Goal: Task Accomplishment & Management: Manage account settings

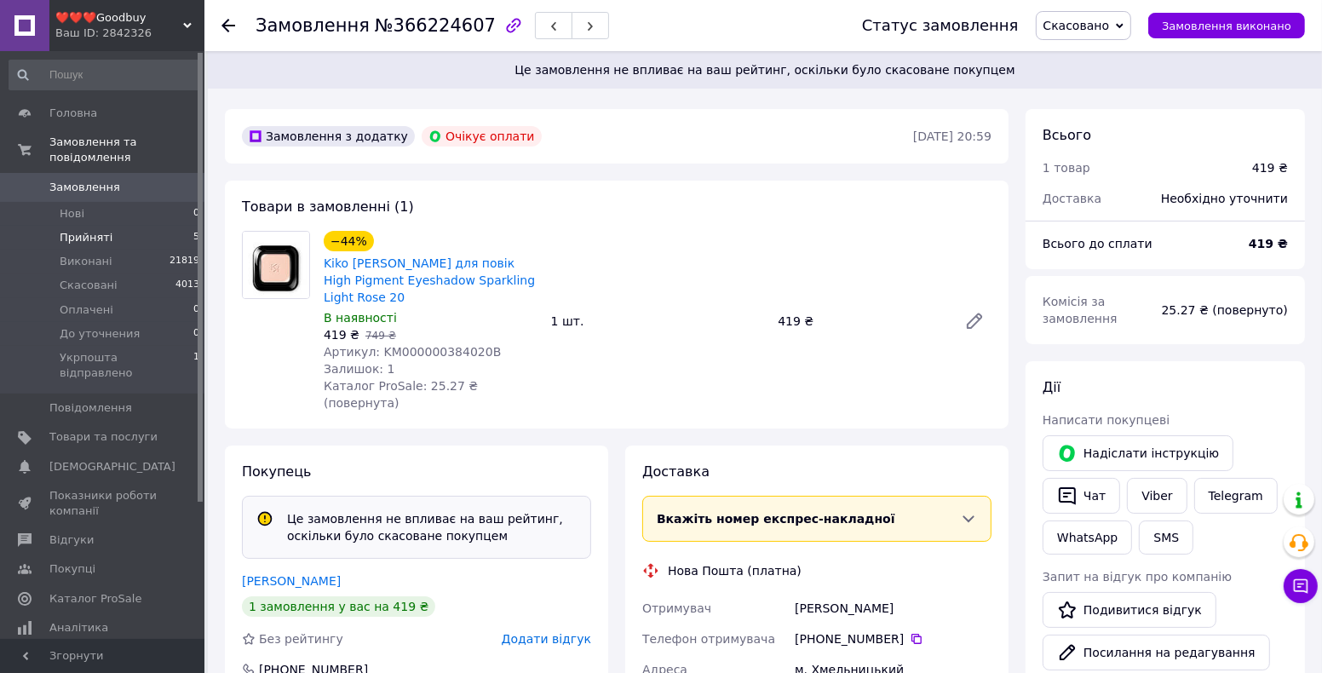
click at [80, 230] on span "Прийняті" at bounding box center [86, 237] width 53 height 15
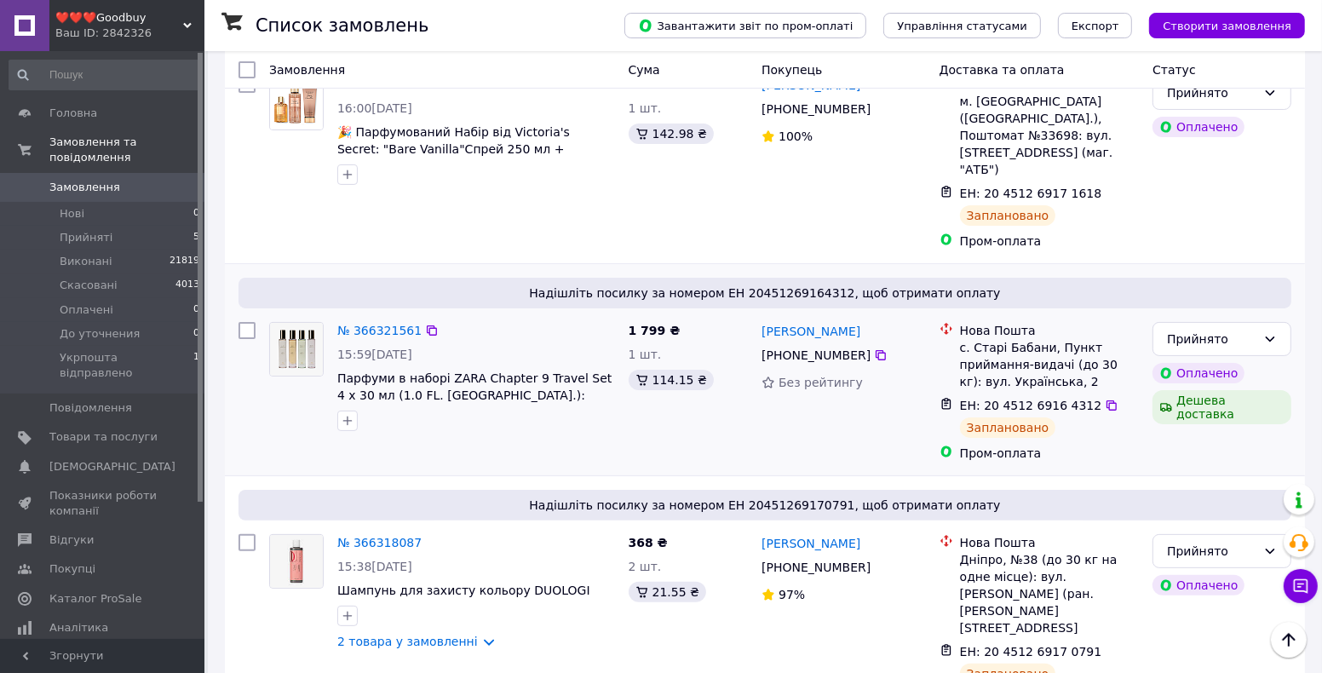
scroll to position [378, 0]
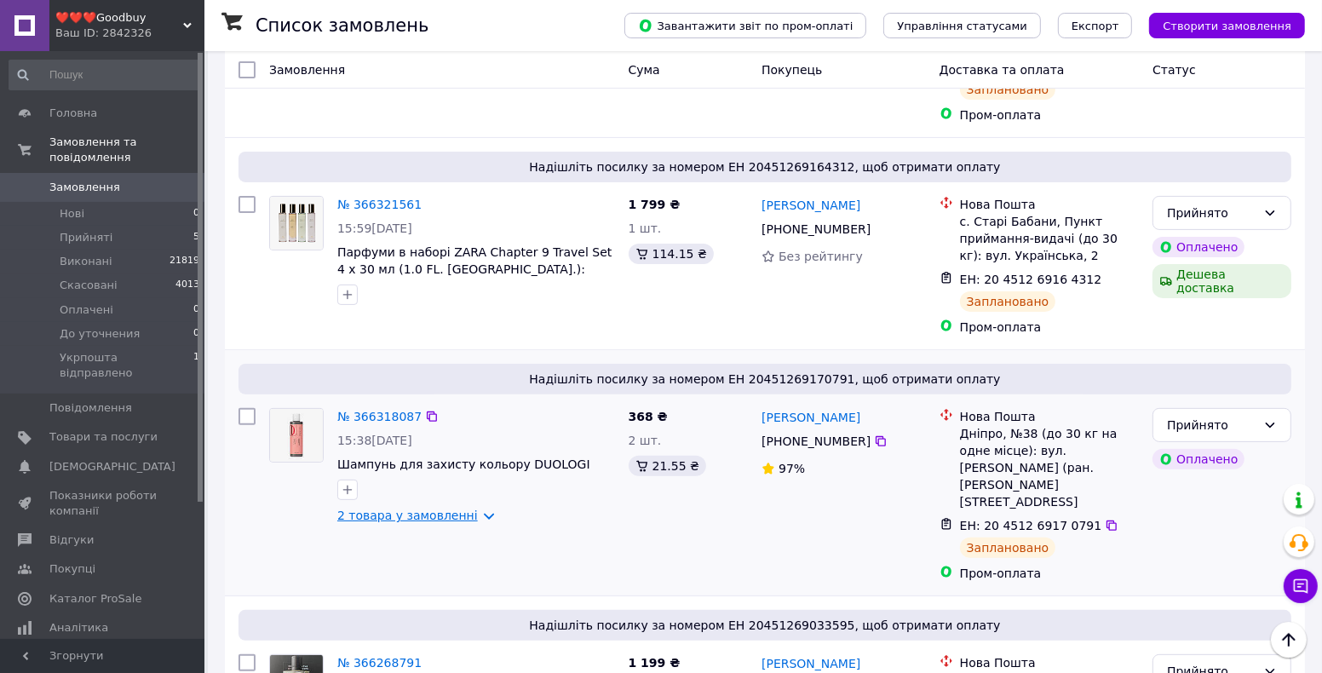
click at [474, 509] on link "2 товара у замовленні" at bounding box center [407, 516] width 141 height 14
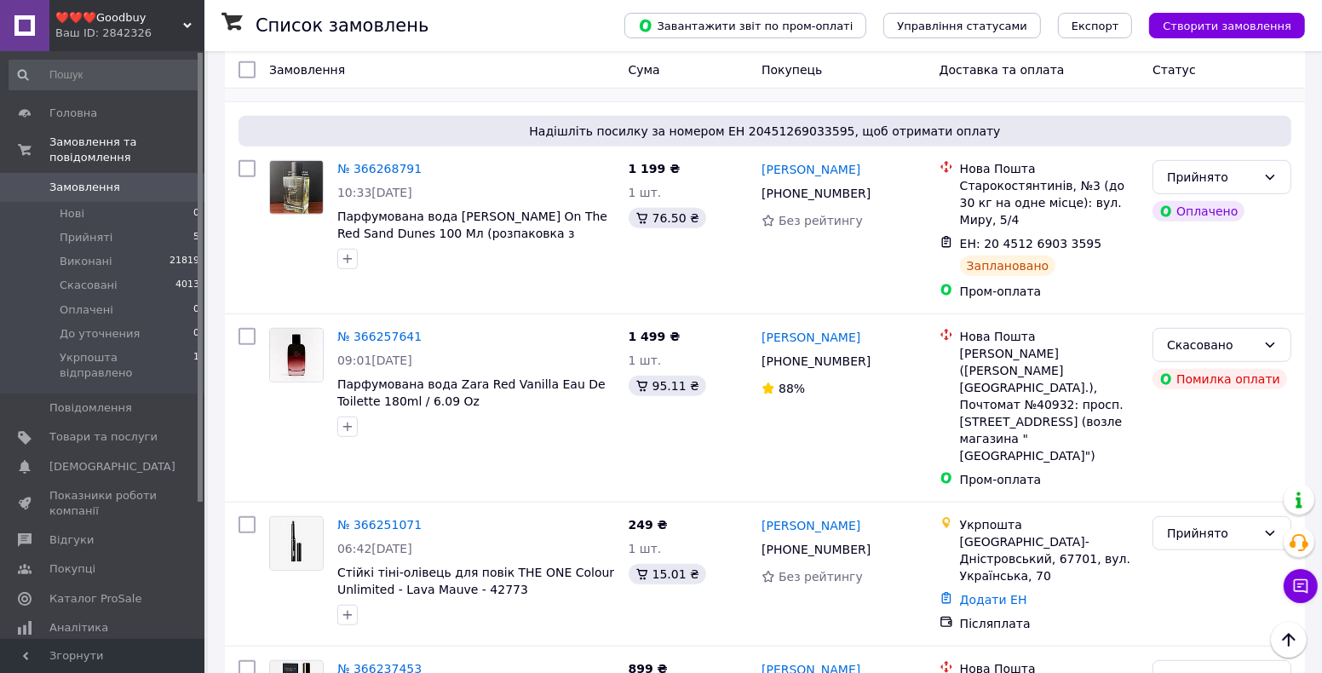
scroll to position [1010, 0]
click at [389, 329] on link "№ 366257641" at bounding box center [379, 336] width 84 height 14
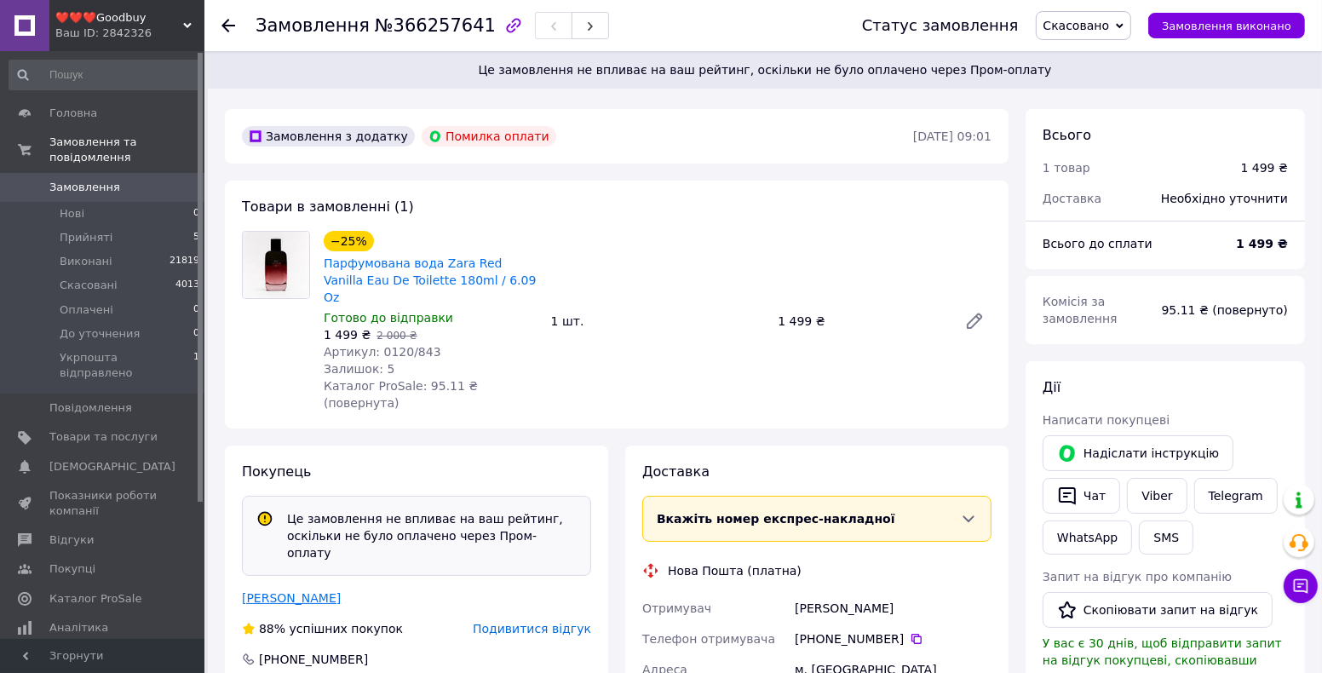
click at [334, 591] on link "[PERSON_NAME]" at bounding box center [291, 598] width 99 height 14
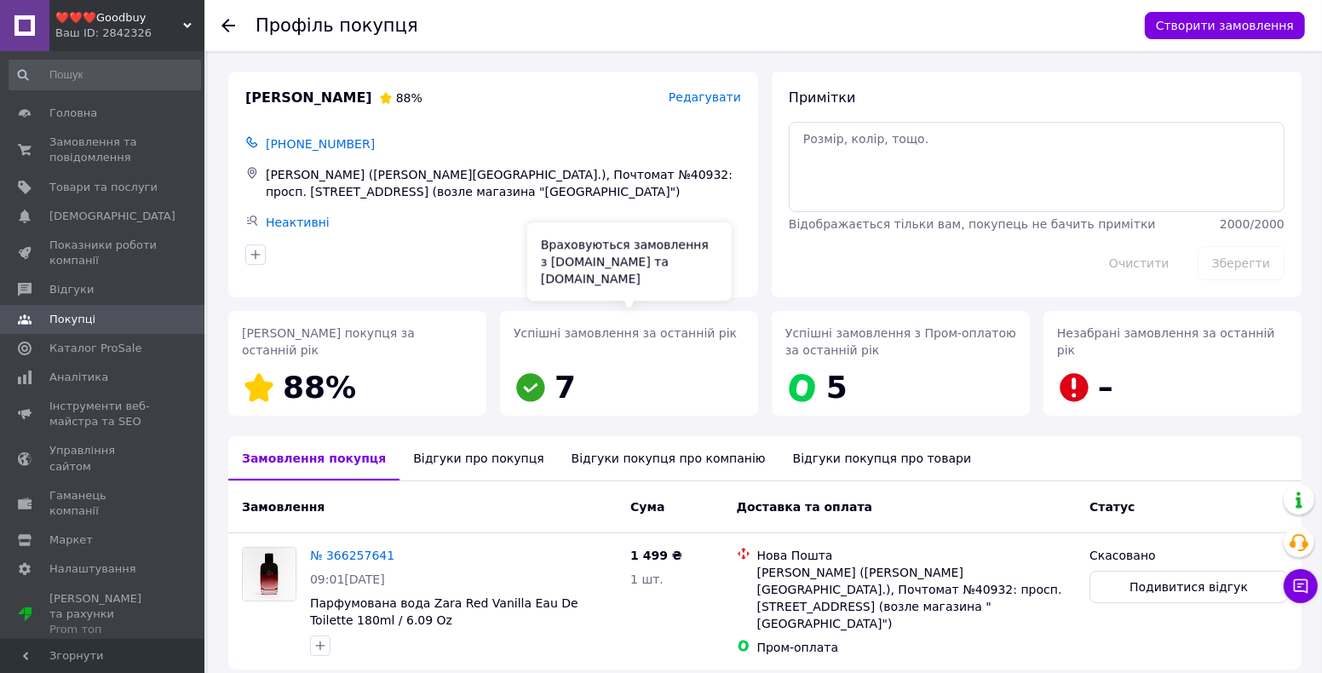
scroll to position [72, 0]
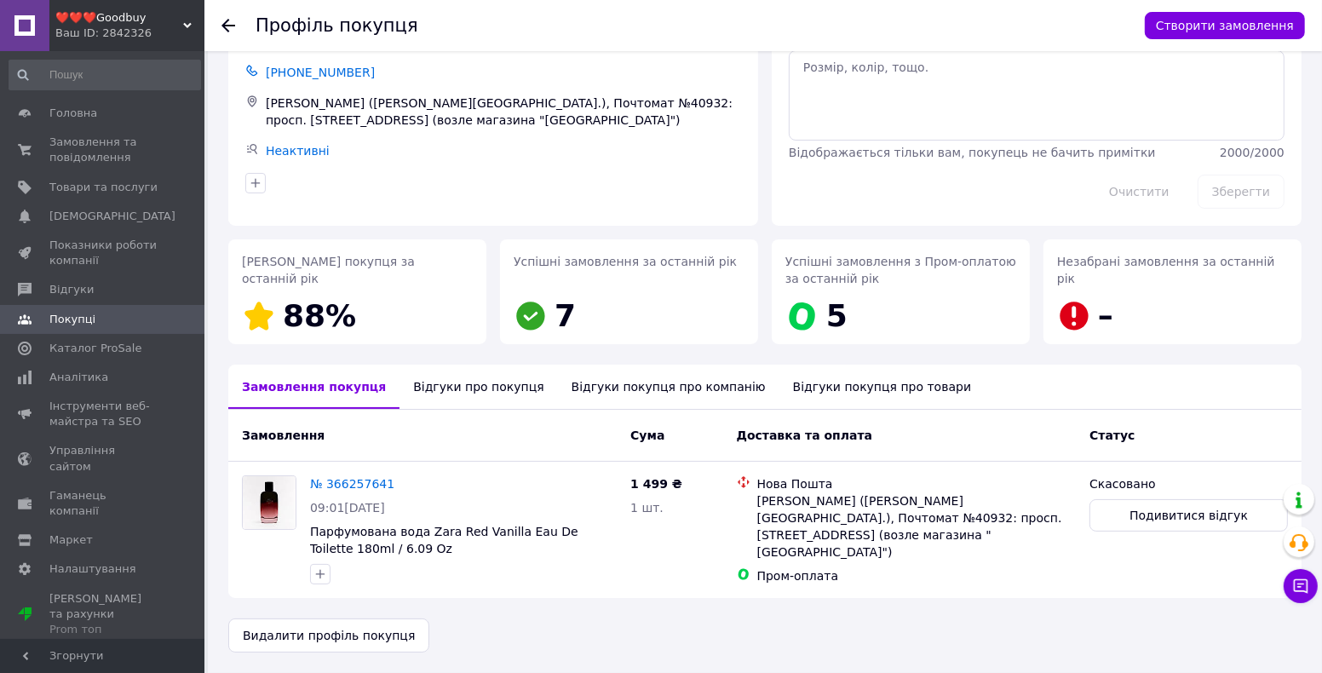
click at [637, 376] on div "Відгуки покупця про компанію" at bounding box center [669, 387] width 222 height 44
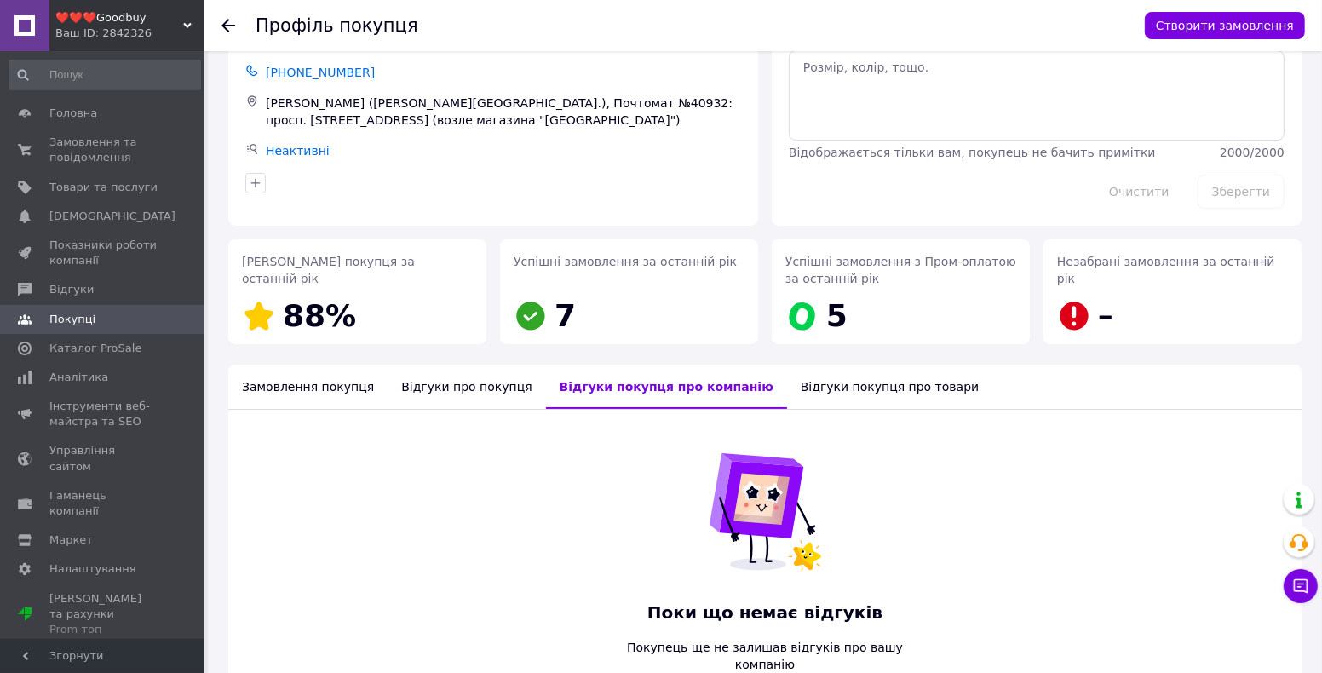
click at [470, 399] on div "Відгуки про покупця" at bounding box center [467, 387] width 158 height 44
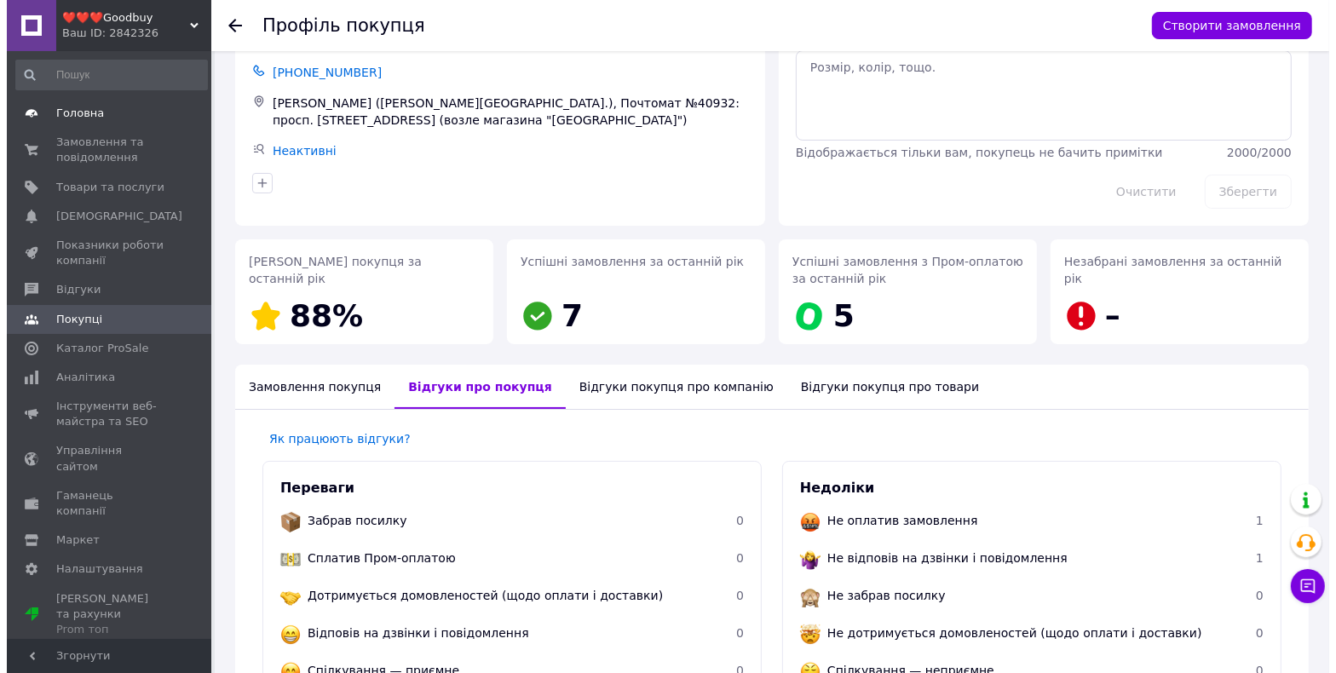
scroll to position [0, 0]
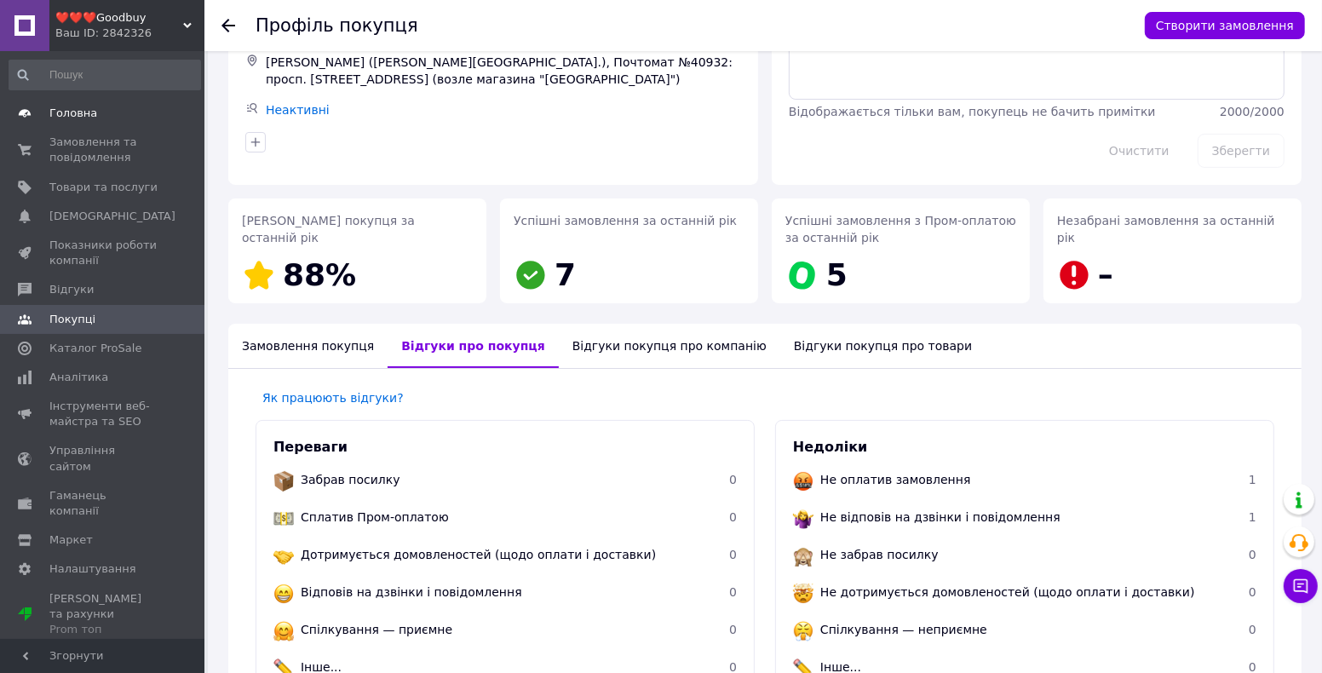
click at [66, 106] on span "Головна" at bounding box center [73, 113] width 48 height 15
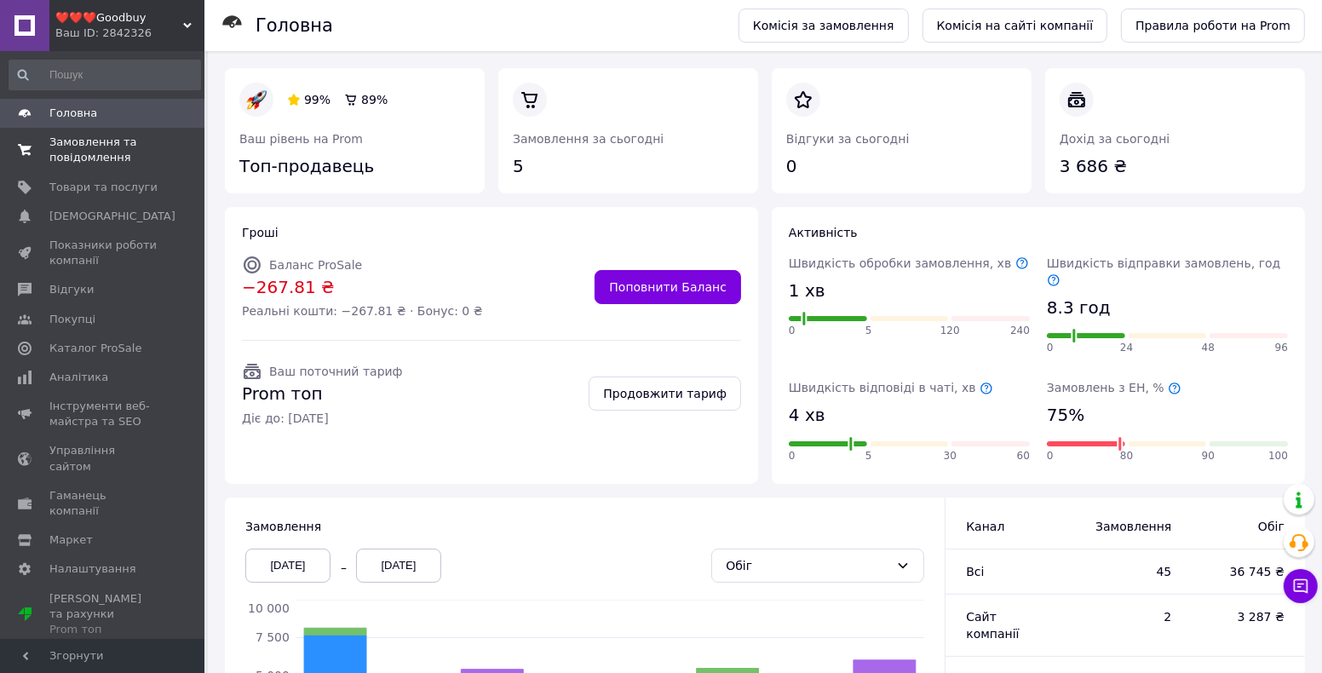
click at [107, 148] on span "Замовлення та повідомлення" at bounding box center [103, 150] width 108 height 31
